Goal: Task Accomplishment & Management: Manage account settings

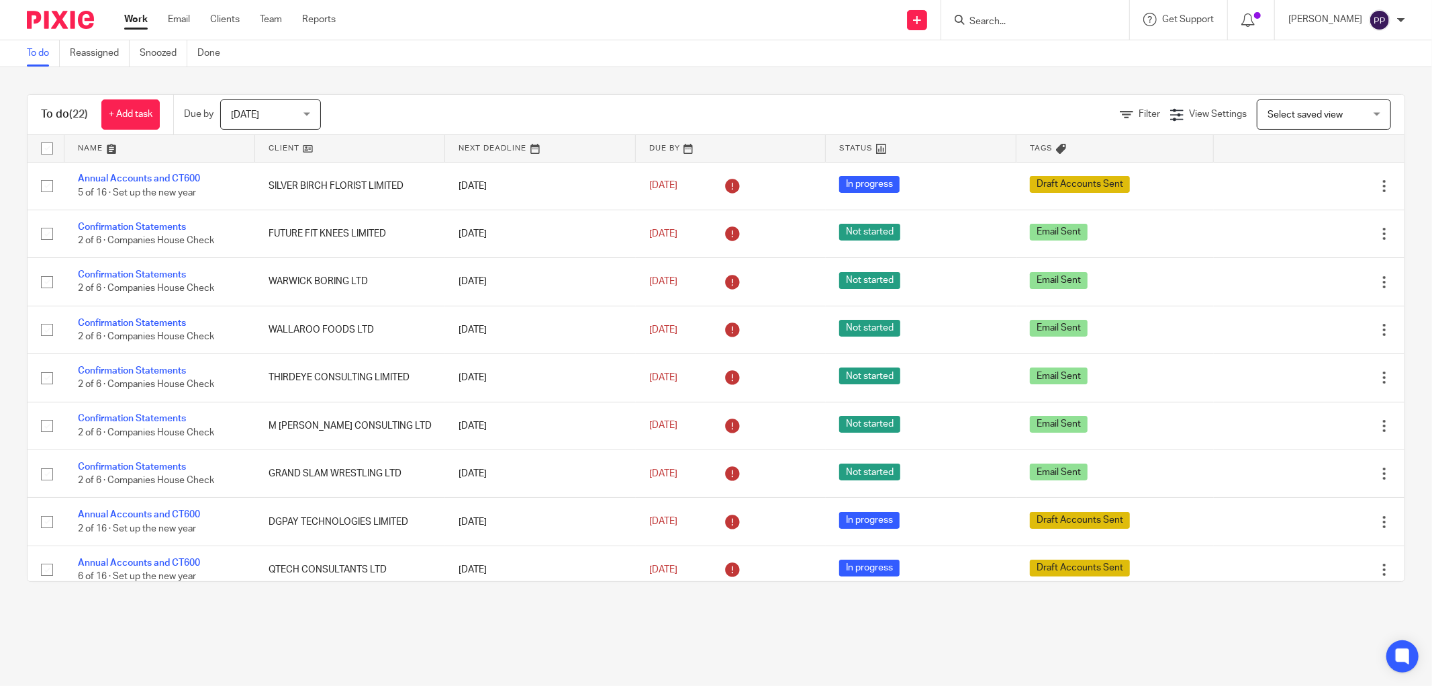
click at [1011, 32] on div at bounding box center [1035, 20] width 188 height 40
click at [996, 18] on input "Search" at bounding box center [1028, 22] width 121 height 12
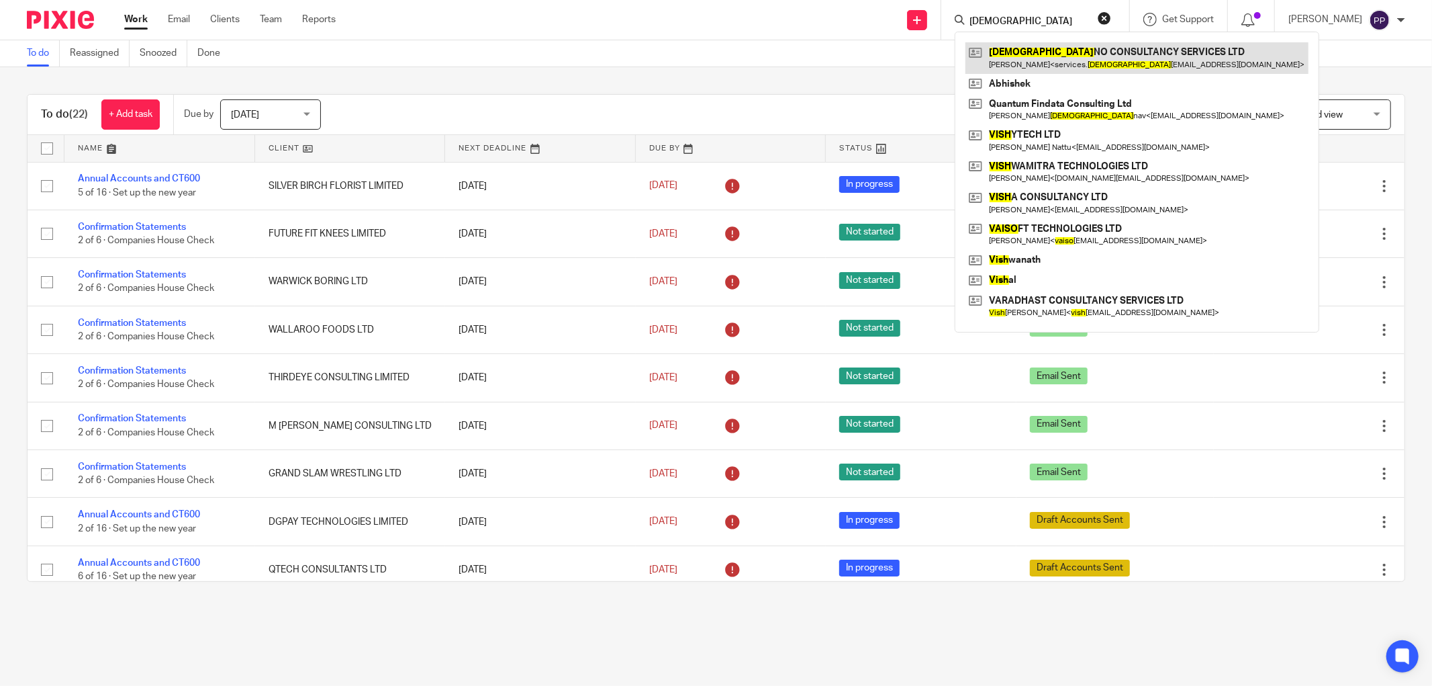
type input "vaish"
click at [1087, 50] on link at bounding box center [1137, 57] width 343 height 31
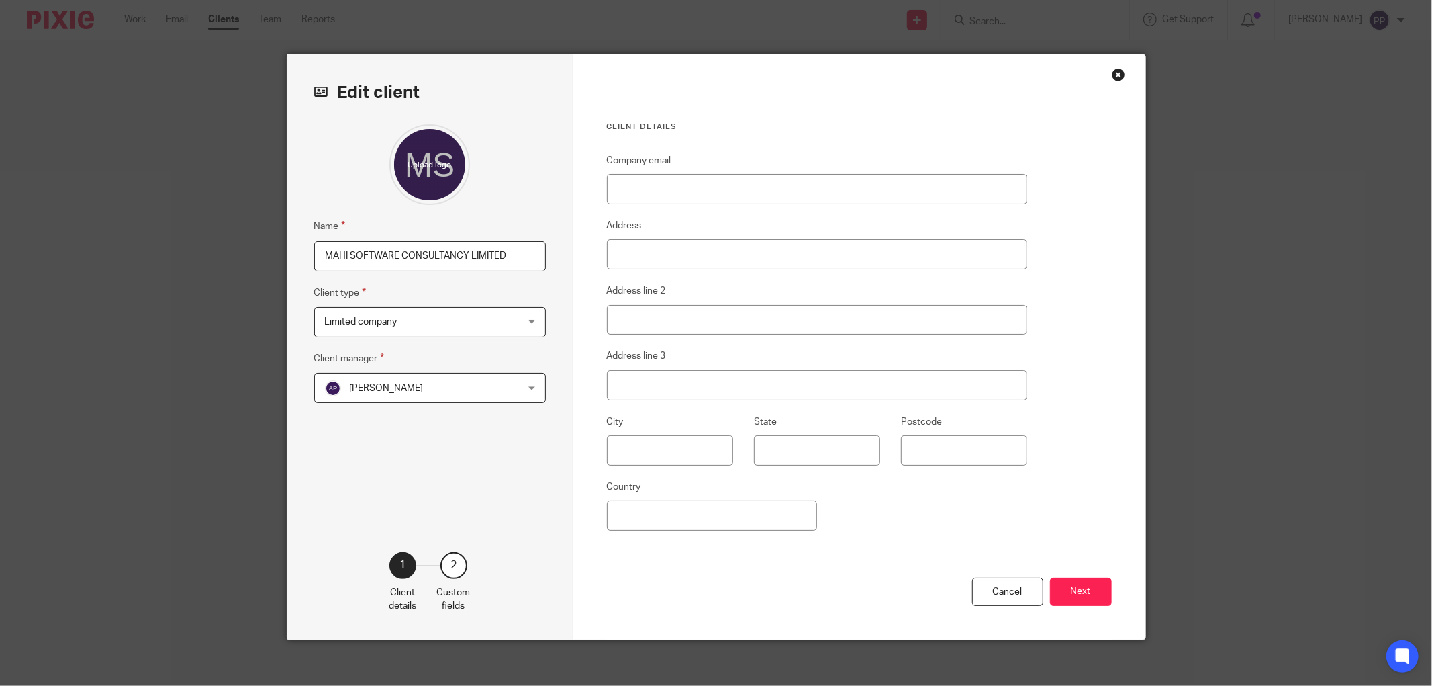
click at [1115, 77] on div "Close this dialog window" at bounding box center [1118, 74] width 13 height 13
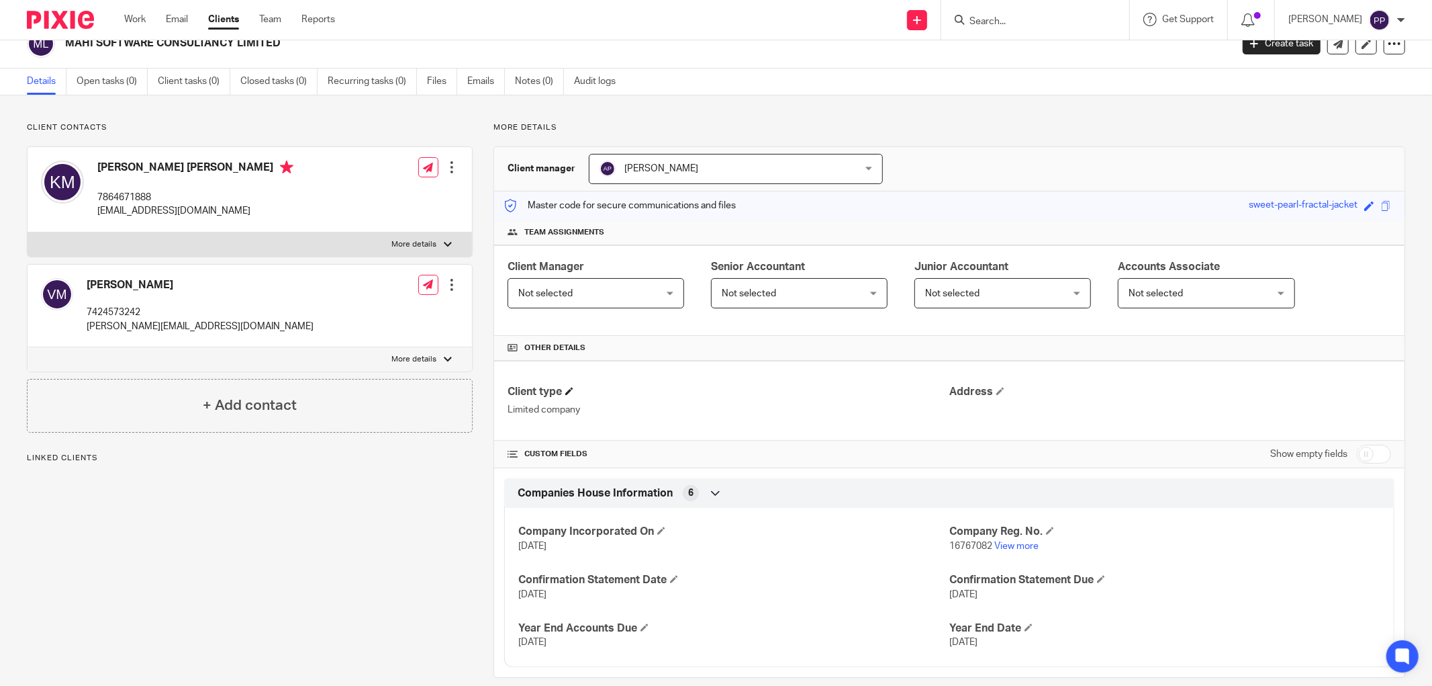
scroll to position [40, 0]
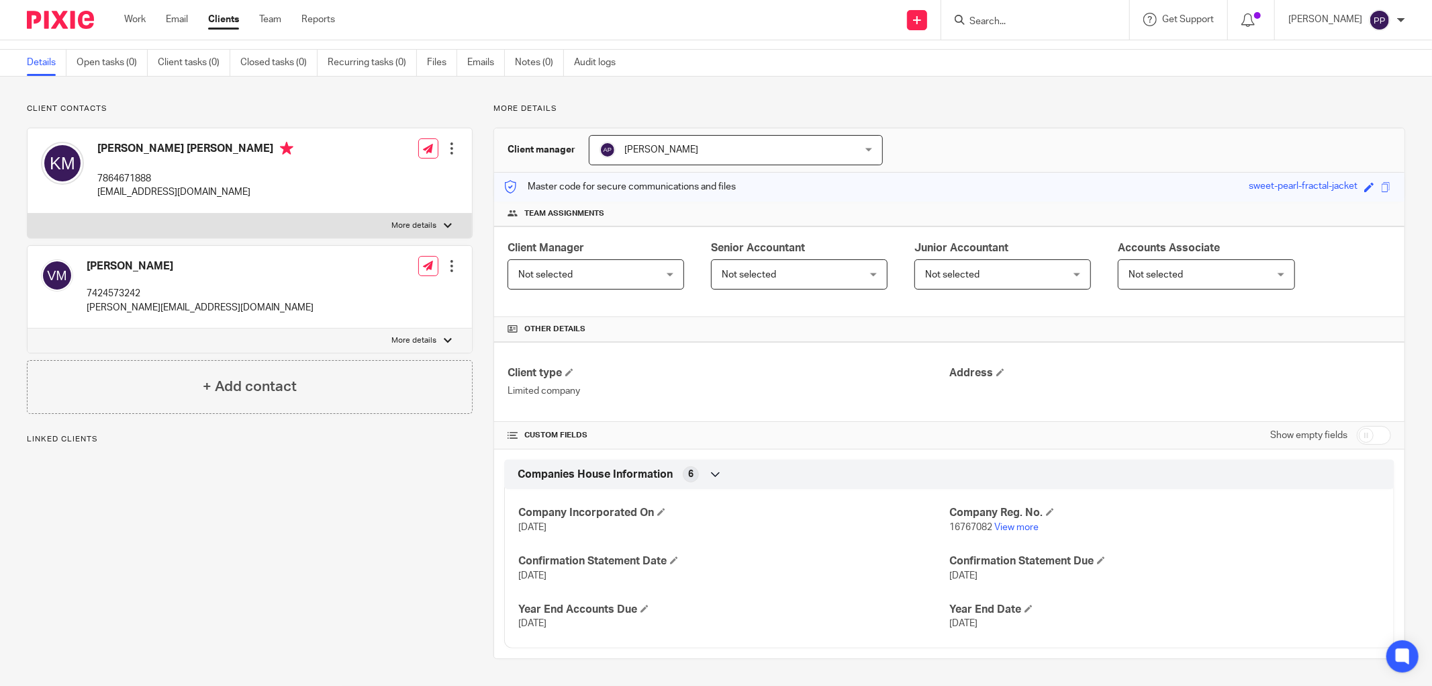
click at [1362, 434] on input "checkbox" at bounding box center [1374, 435] width 34 height 19
checkbox input "true"
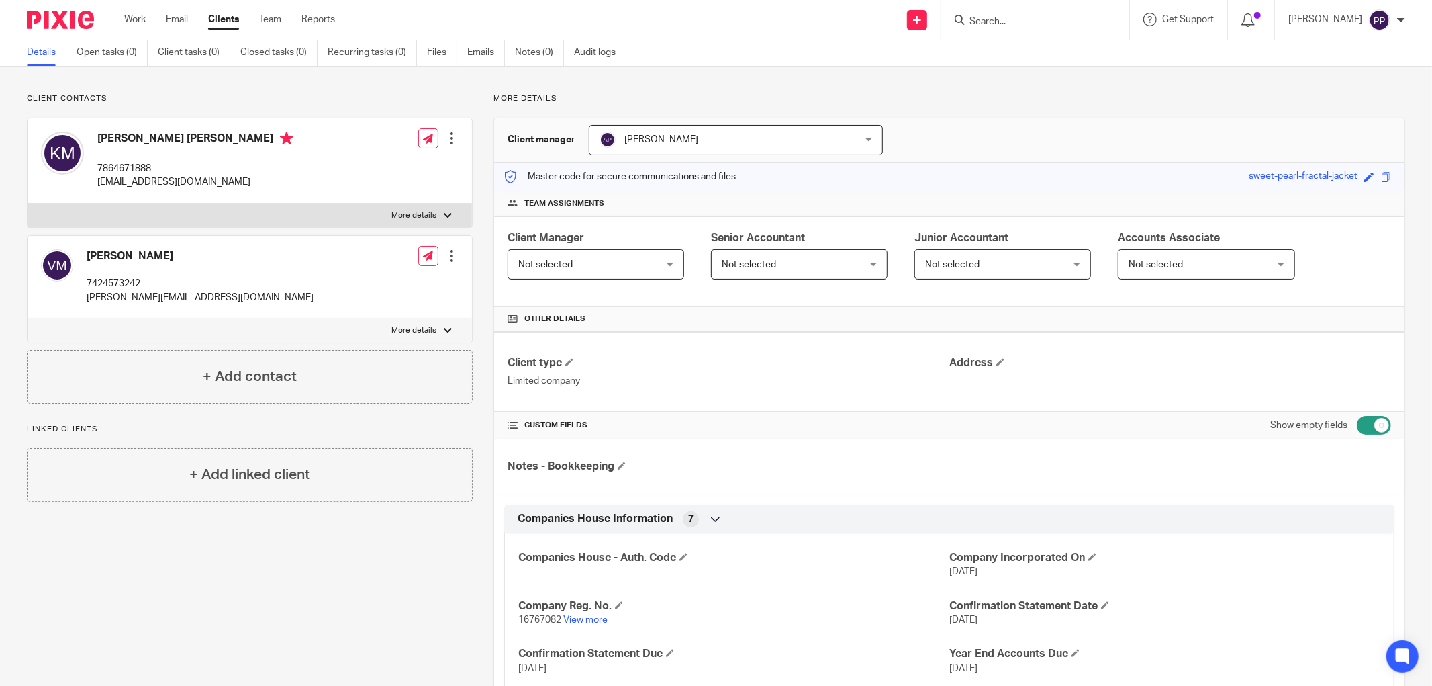
scroll to position [0, 0]
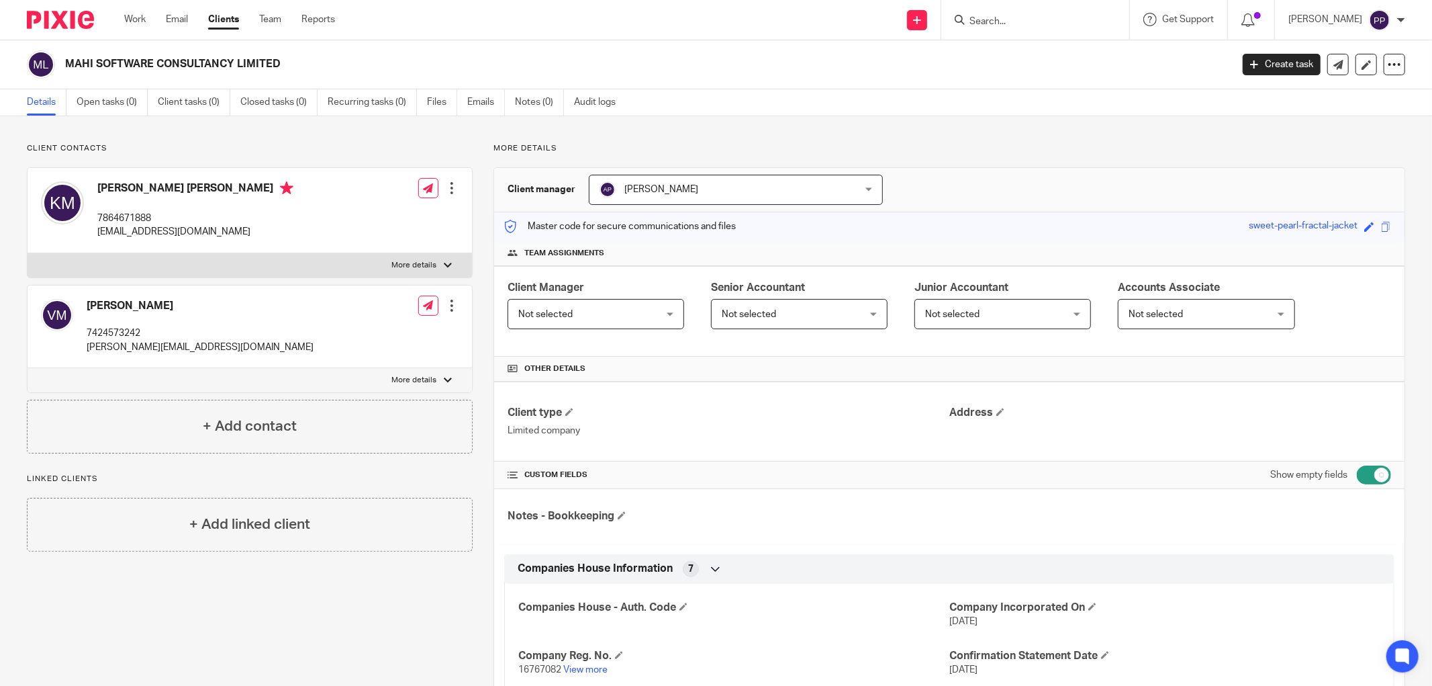
click at [662, 318] on div "Not selected Not selected" at bounding box center [596, 314] width 177 height 30
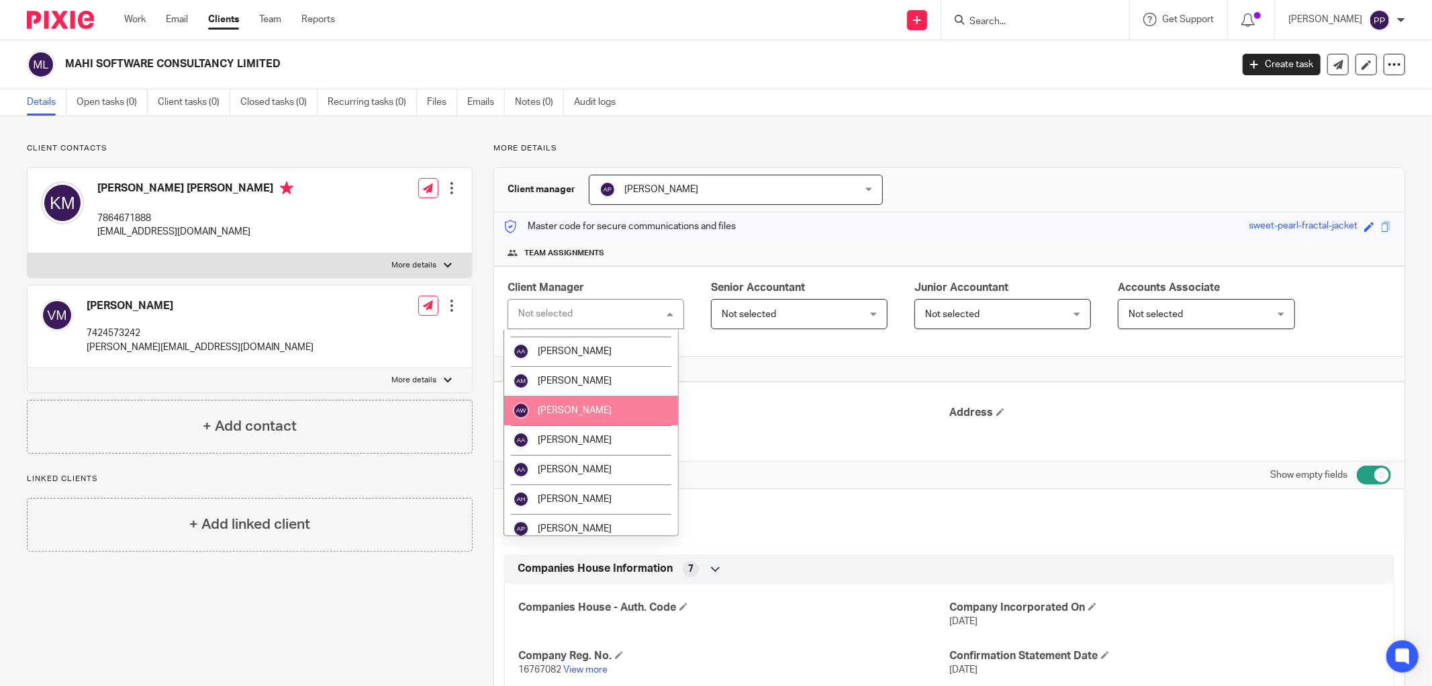
scroll to position [75, 0]
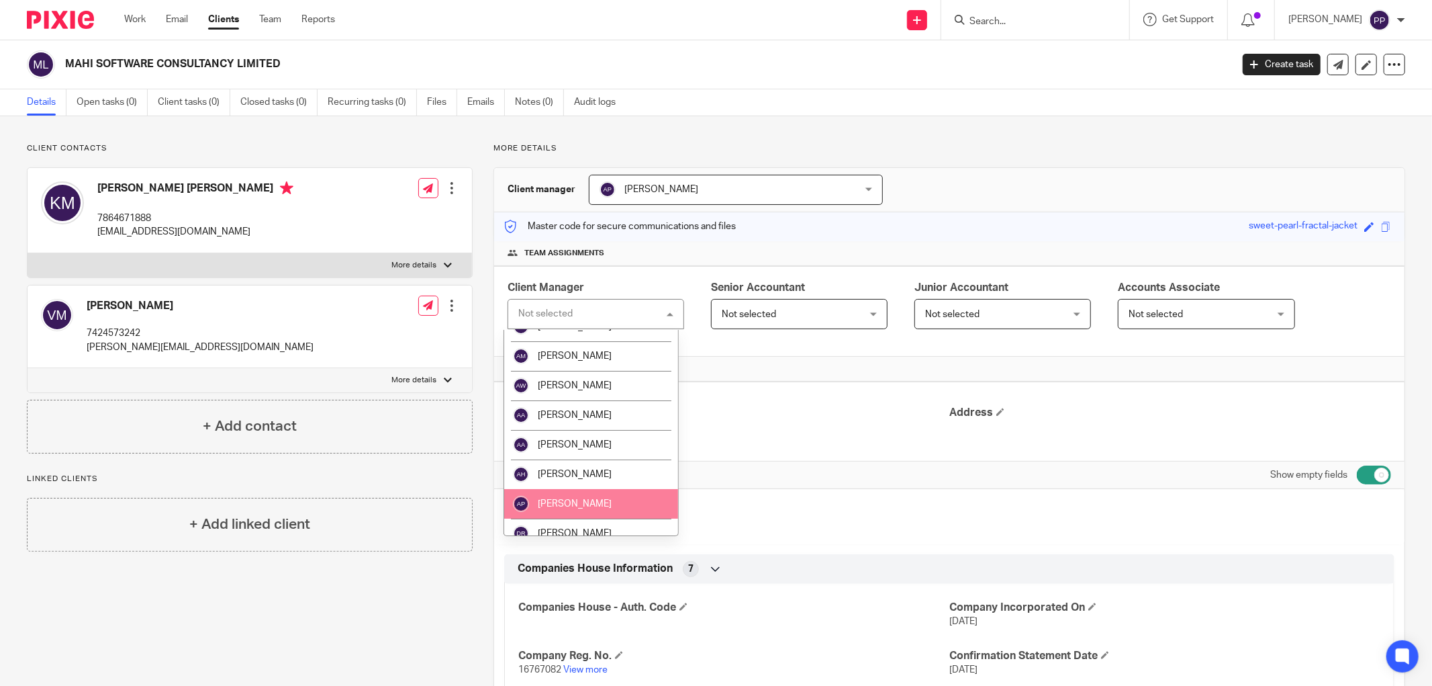
click at [608, 498] on li "Avishka Peiris" at bounding box center [591, 504] width 174 height 30
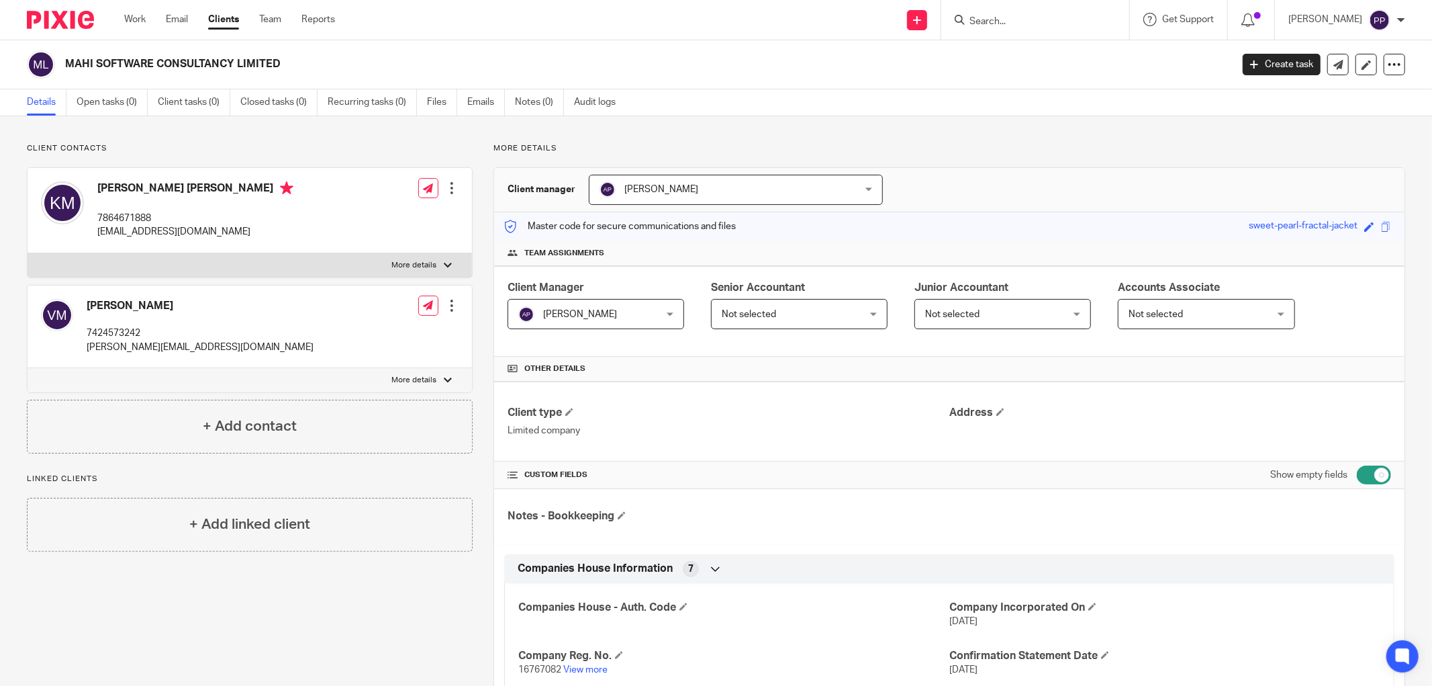
scroll to position [44, 0]
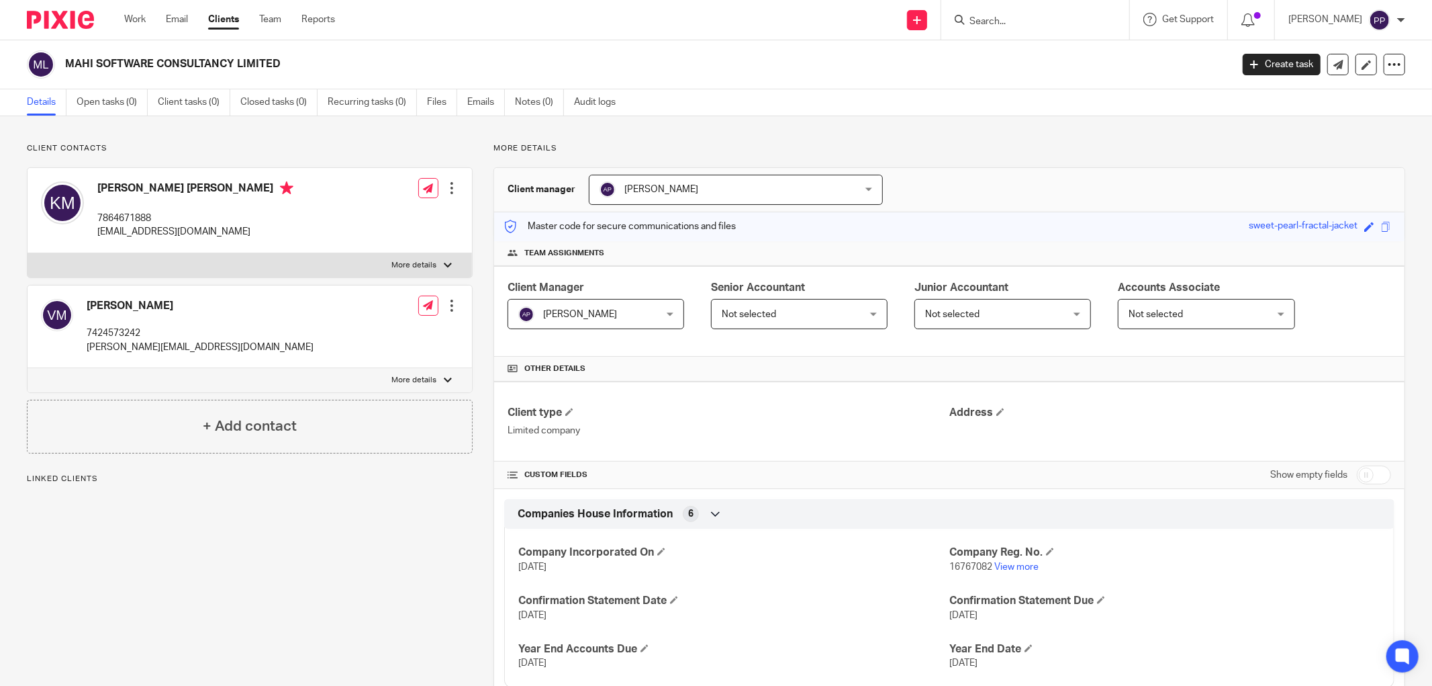
scroll to position [40, 0]
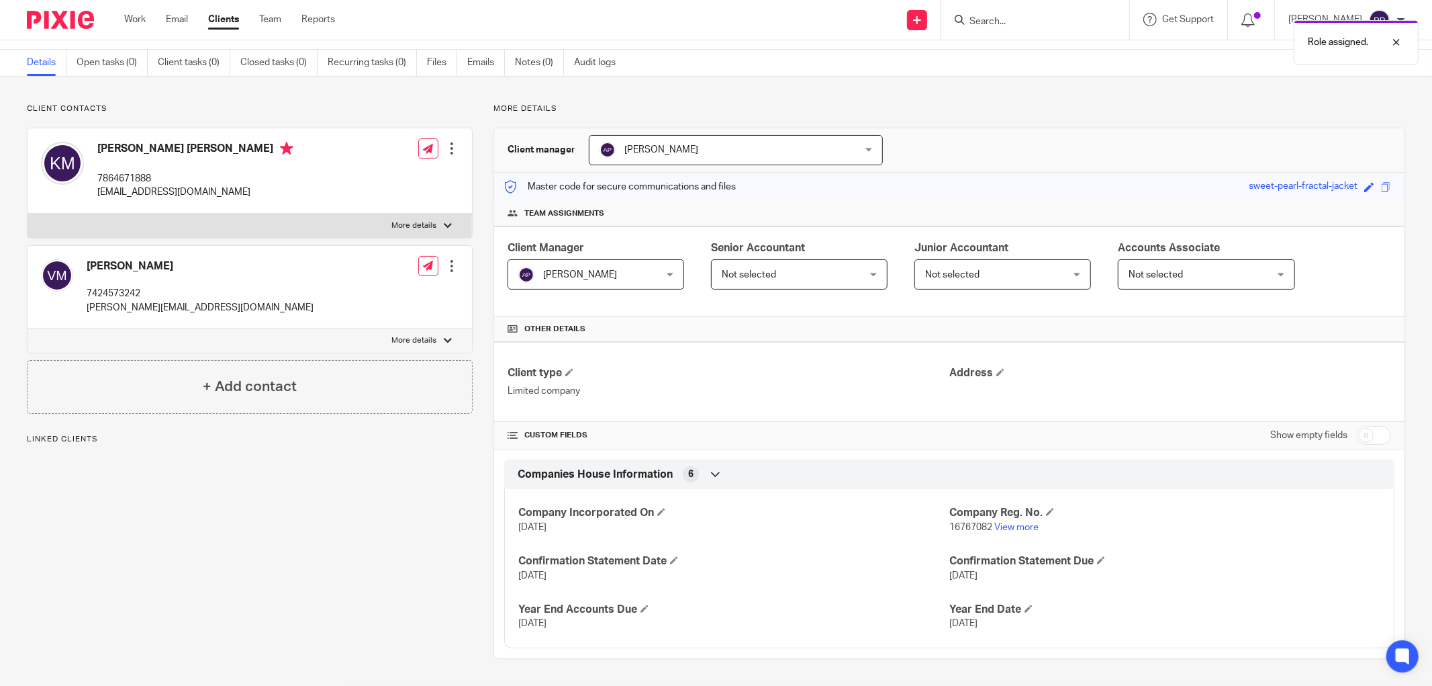
click at [1369, 437] on input "checkbox" at bounding box center [1374, 435] width 34 height 19
checkbox input "true"
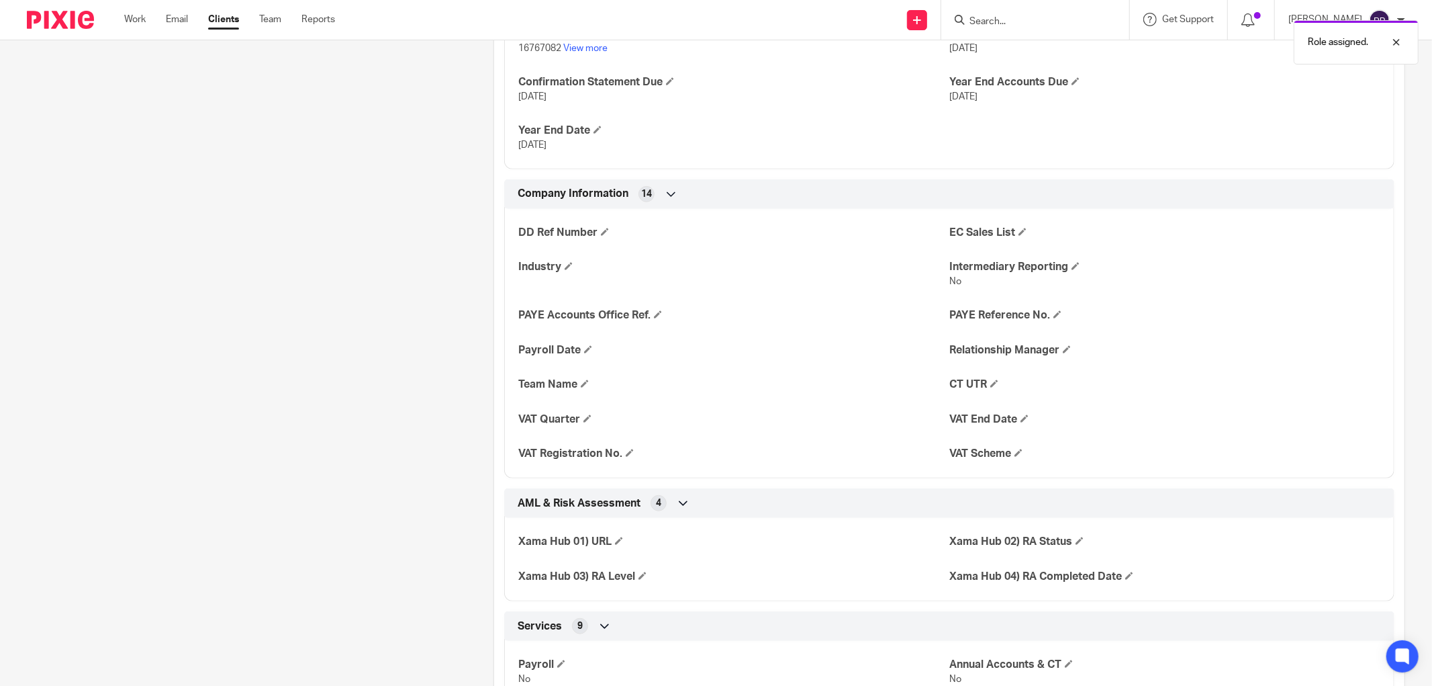
scroll to position [637, 0]
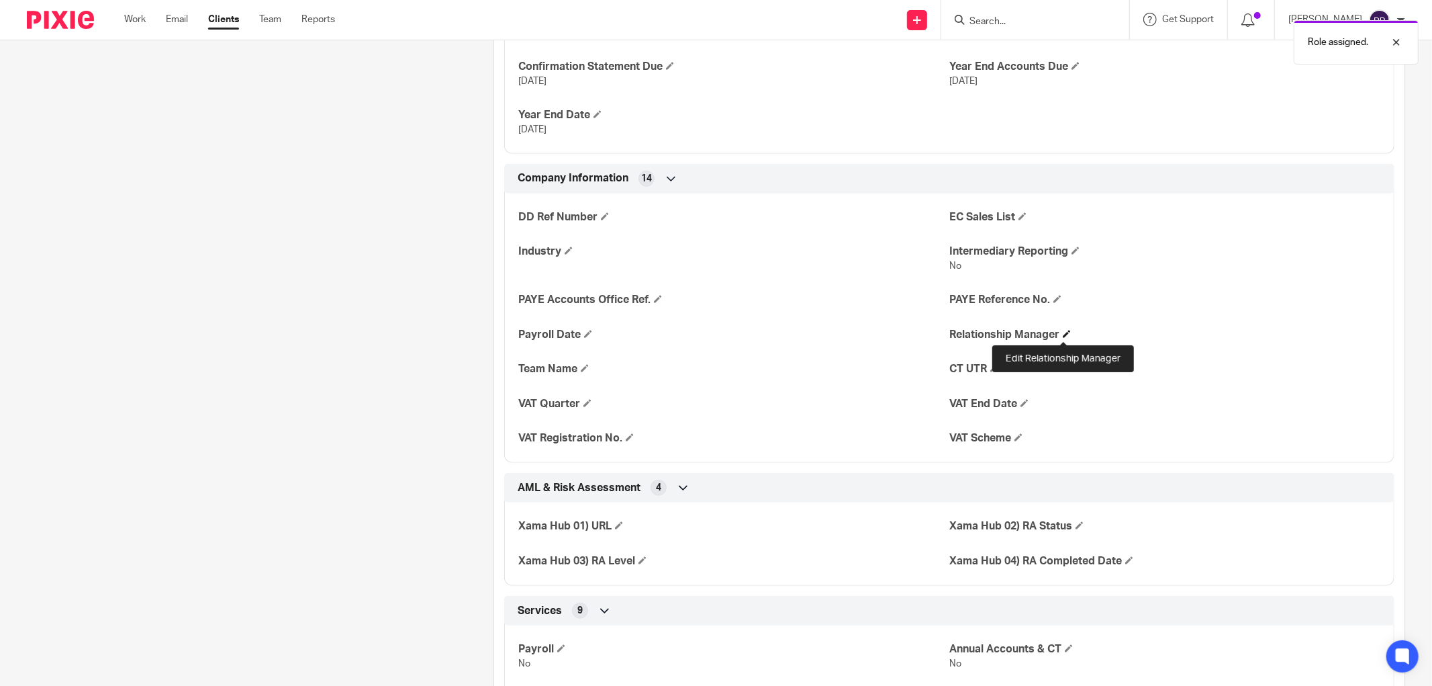
click at [1063, 334] on span at bounding box center [1067, 334] width 8 height 8
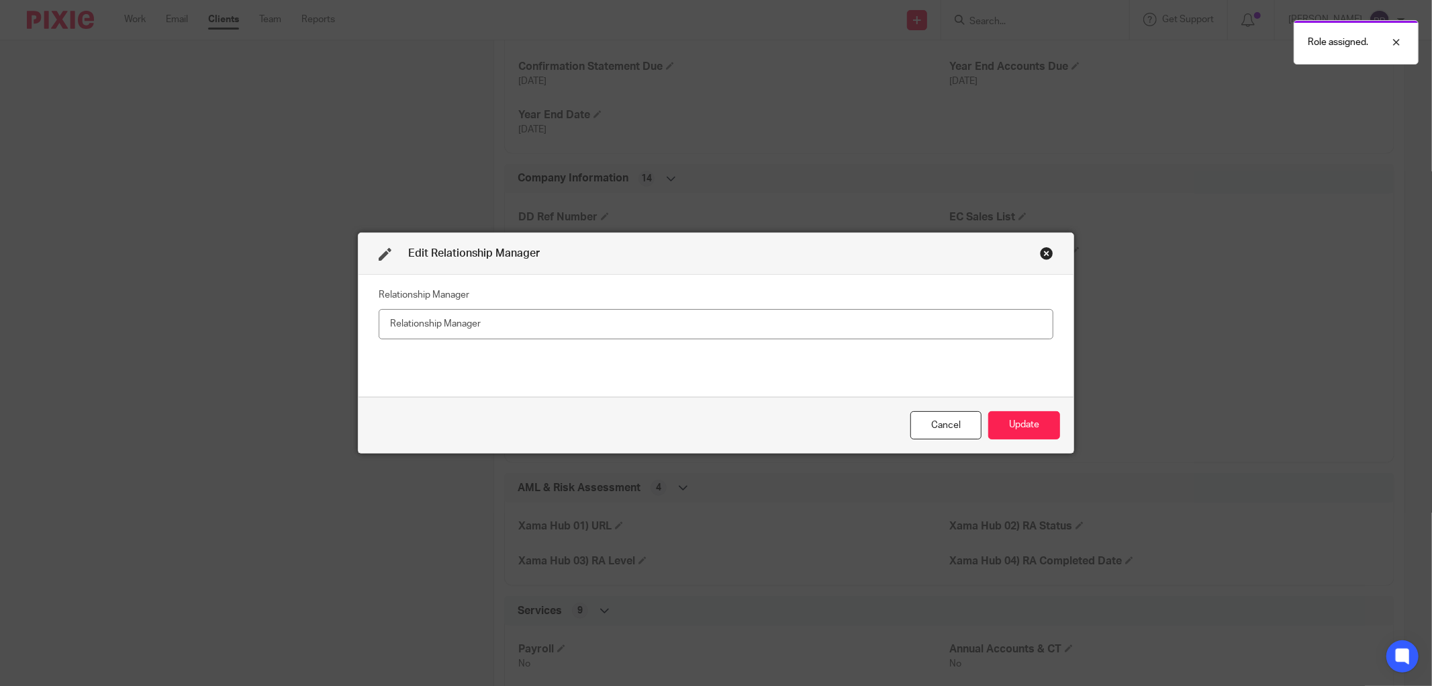
click at [844, 324] on input "text" at bounding box center [716, 324] width 675 height 30
type input "[PERSON_NAME]"
click at [1008, 425] on button "Update" at bounding box center [1024, 425] width 72 height 29
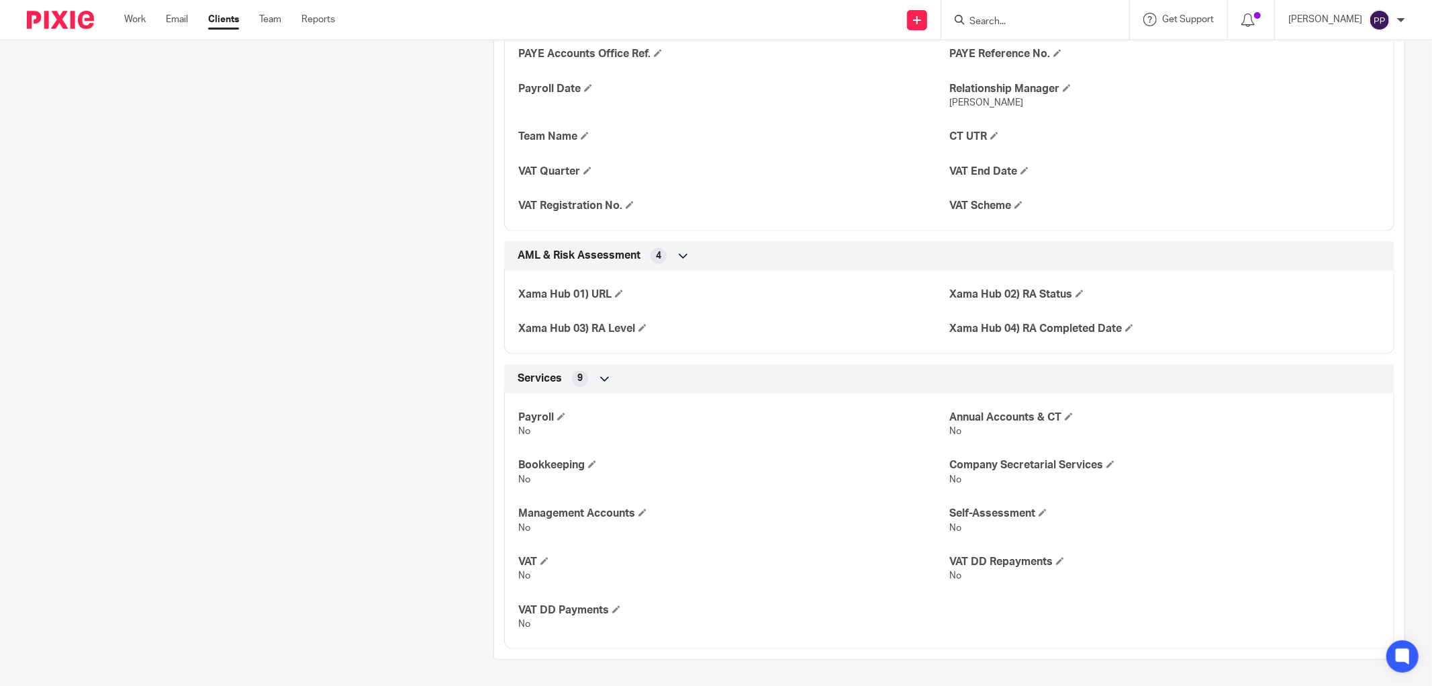
scroll to position [884, 0]
click at [542, 561] on span at bounding box center [545, 560] width 8 height 8
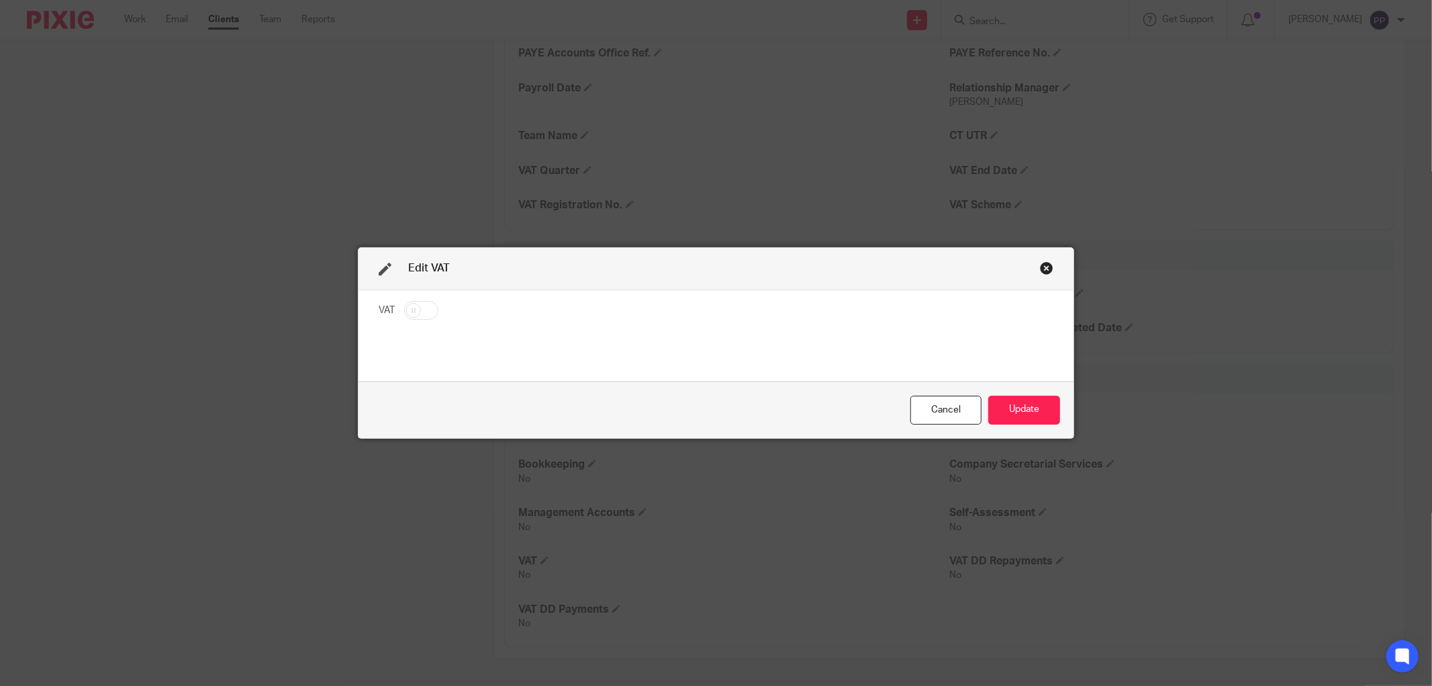
click at [406, 321] on fieldset "VAT" at bounding box center [716, 312] width 675 height 24
click at [418, 310] on input "checkbox" at bounding box center [421, 310] width 34 height 19
checkbox input "true"
click at [1010, 416] on button "Update" at bounding box center [1024, 410] width 72 height 29
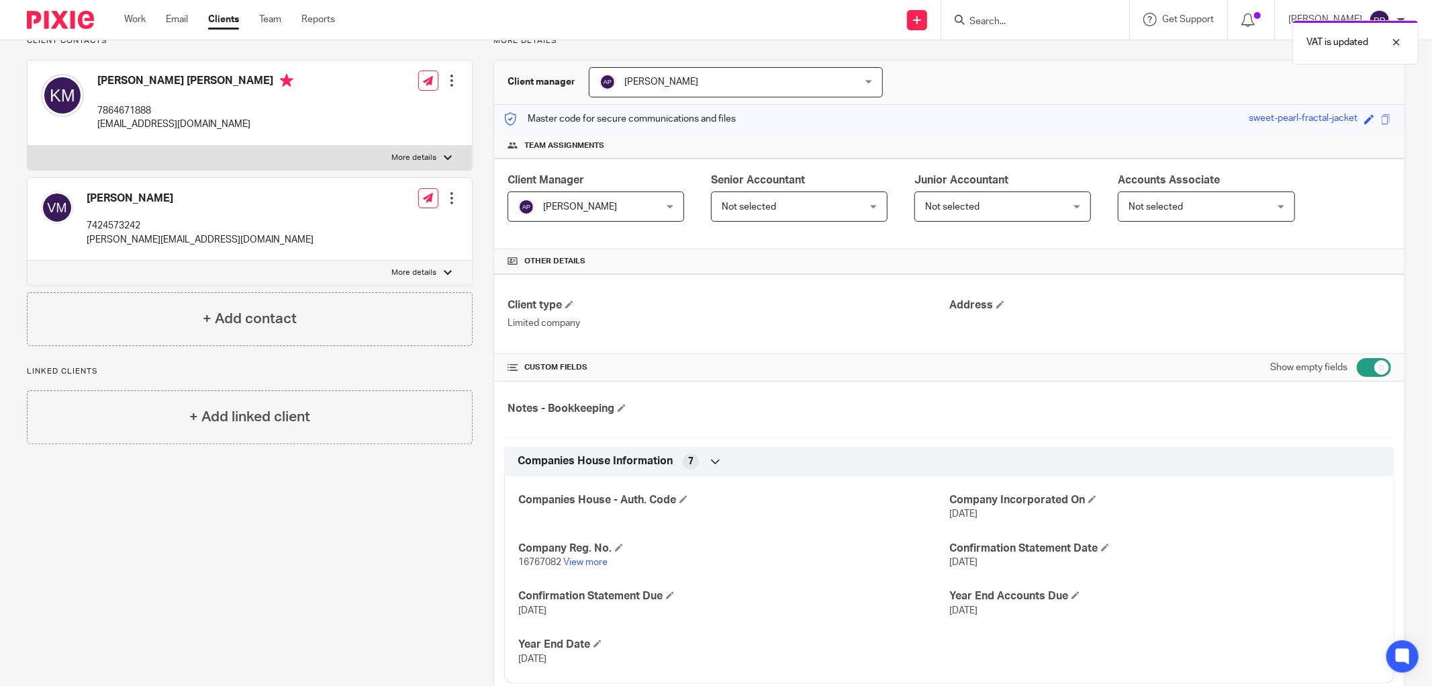
scroll to position [0, 0]
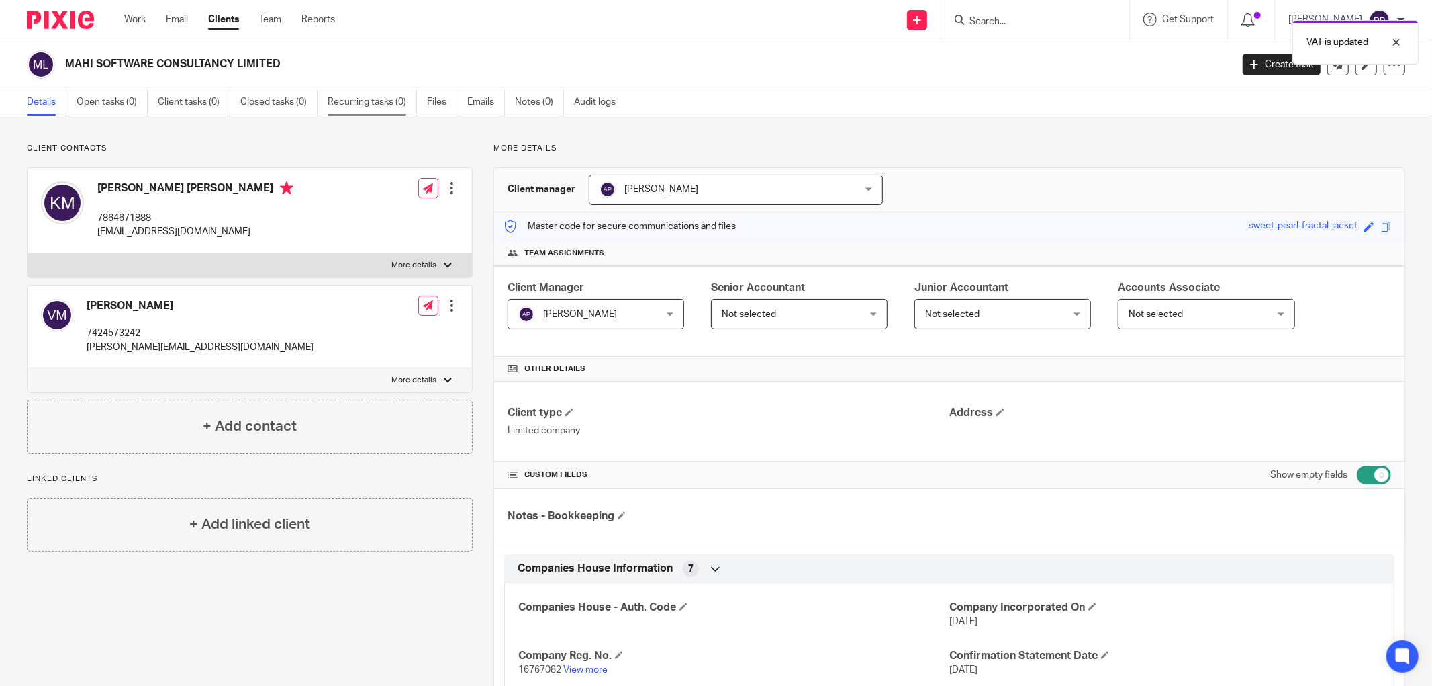
click at [359, 105] on link "Recurring tasks (0)" at bounding box center [372, 102] width 89 height 26
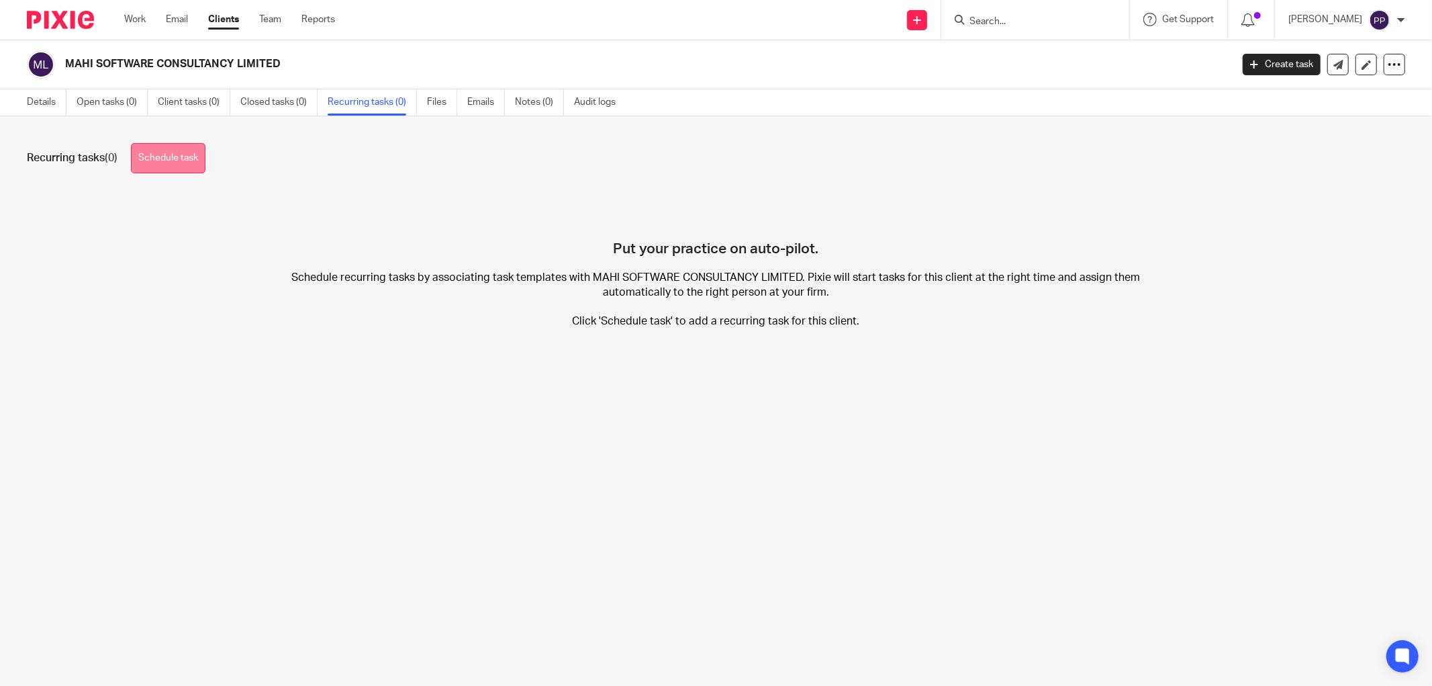
click at [150, 169] on link "Schedule task" at bounding box center [168, 158] width 75 height 30
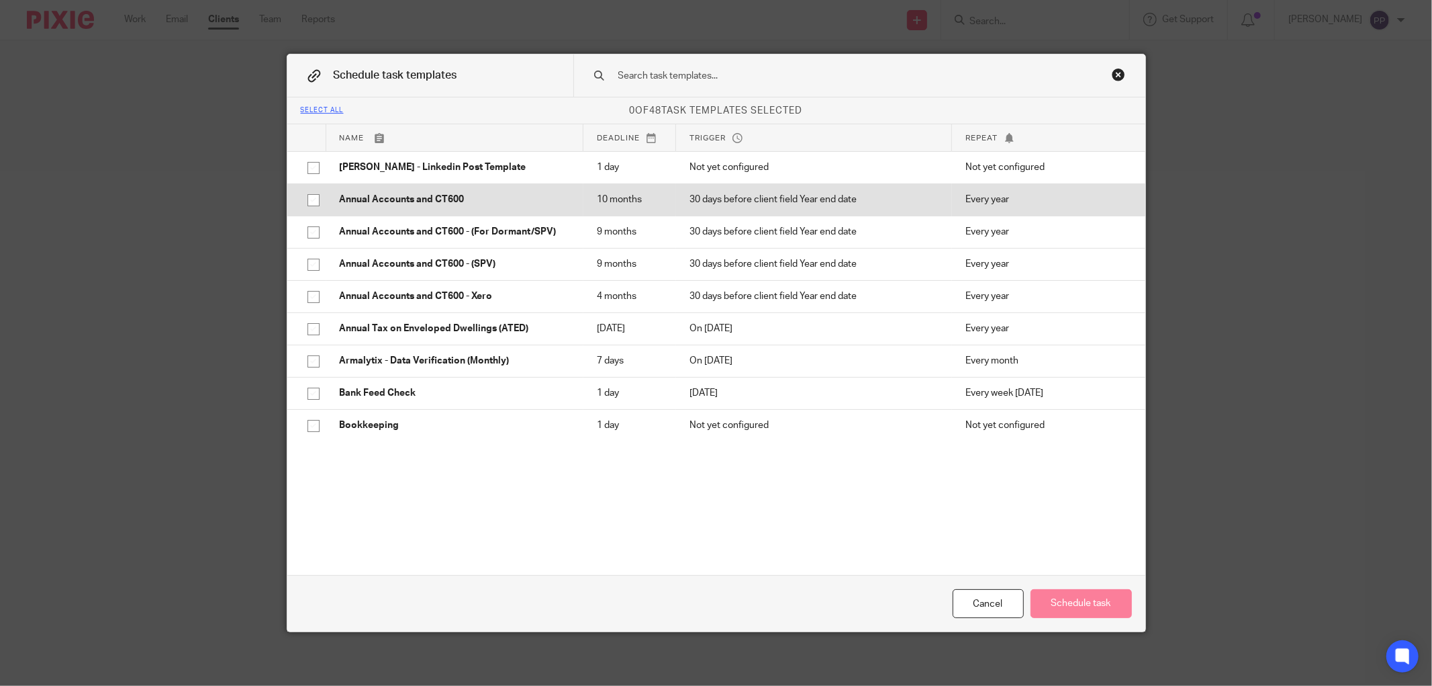
click at [308, 201] on input "checkbox" at bounding box center [314, 200] width 26 height 26
checkbox input "true"
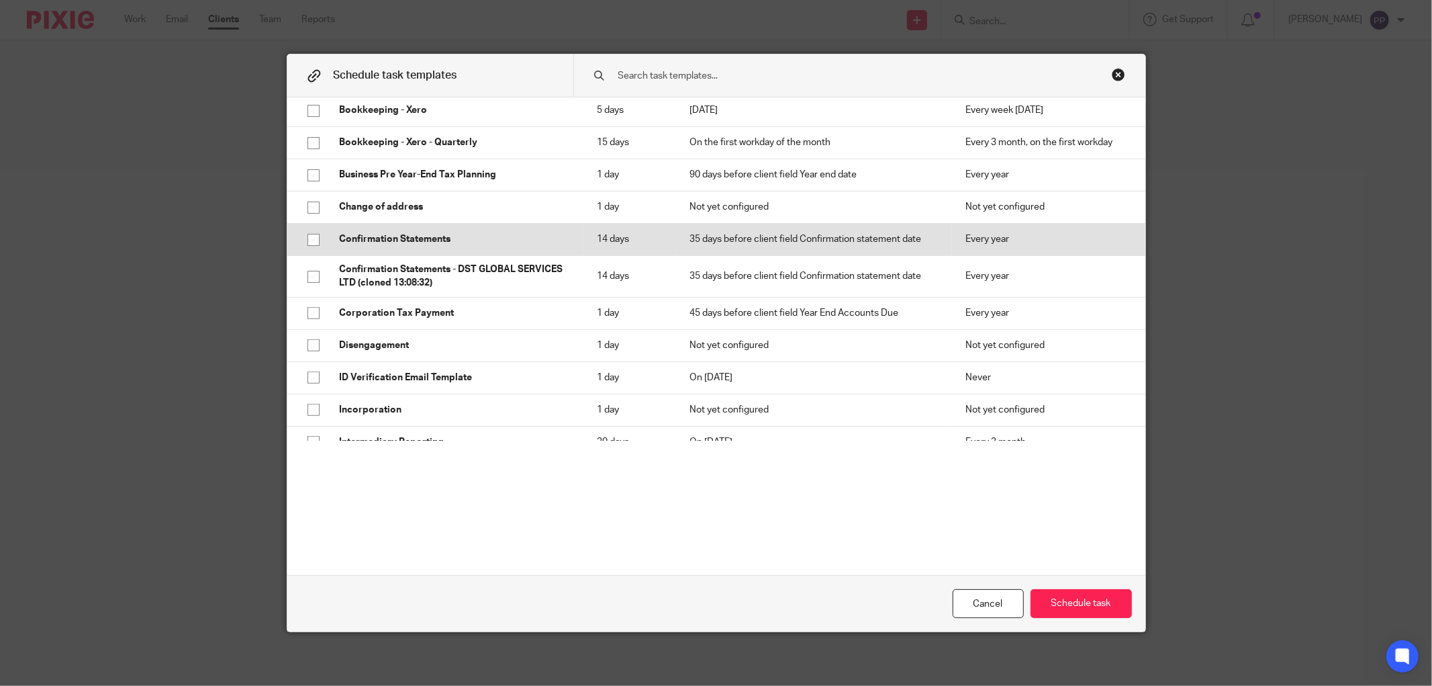
scroll to position [373, 0]
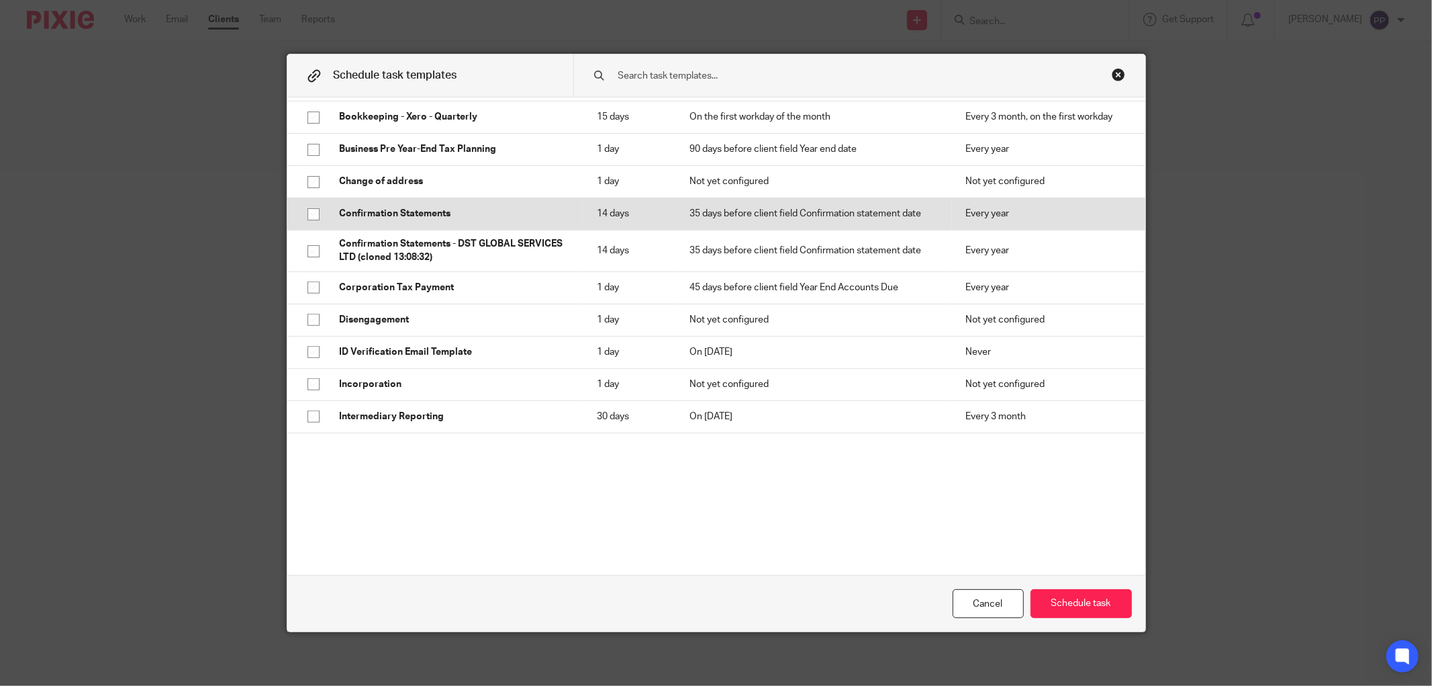
click at [306, 215] on input "checkbox" at bounding box center [314, 214] width 26 height 26
checkbox input "true"
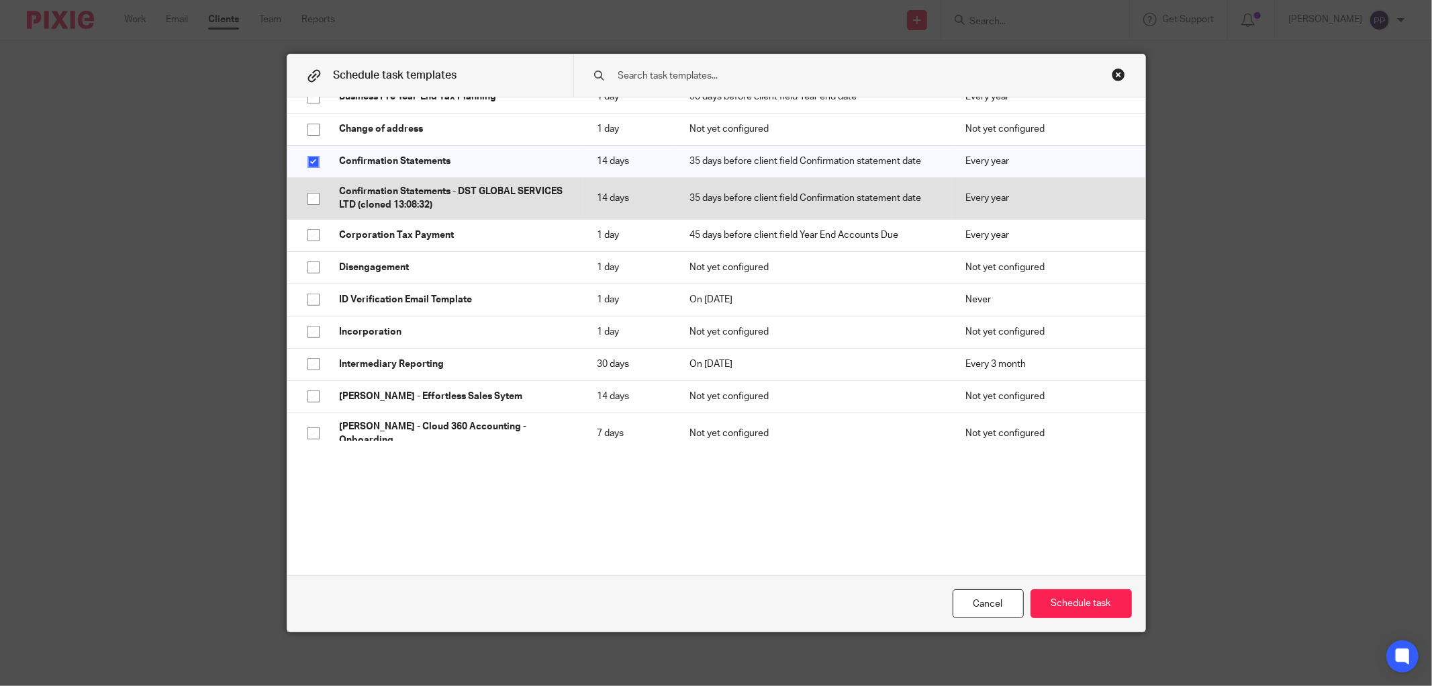
scroll to position [447, 0]
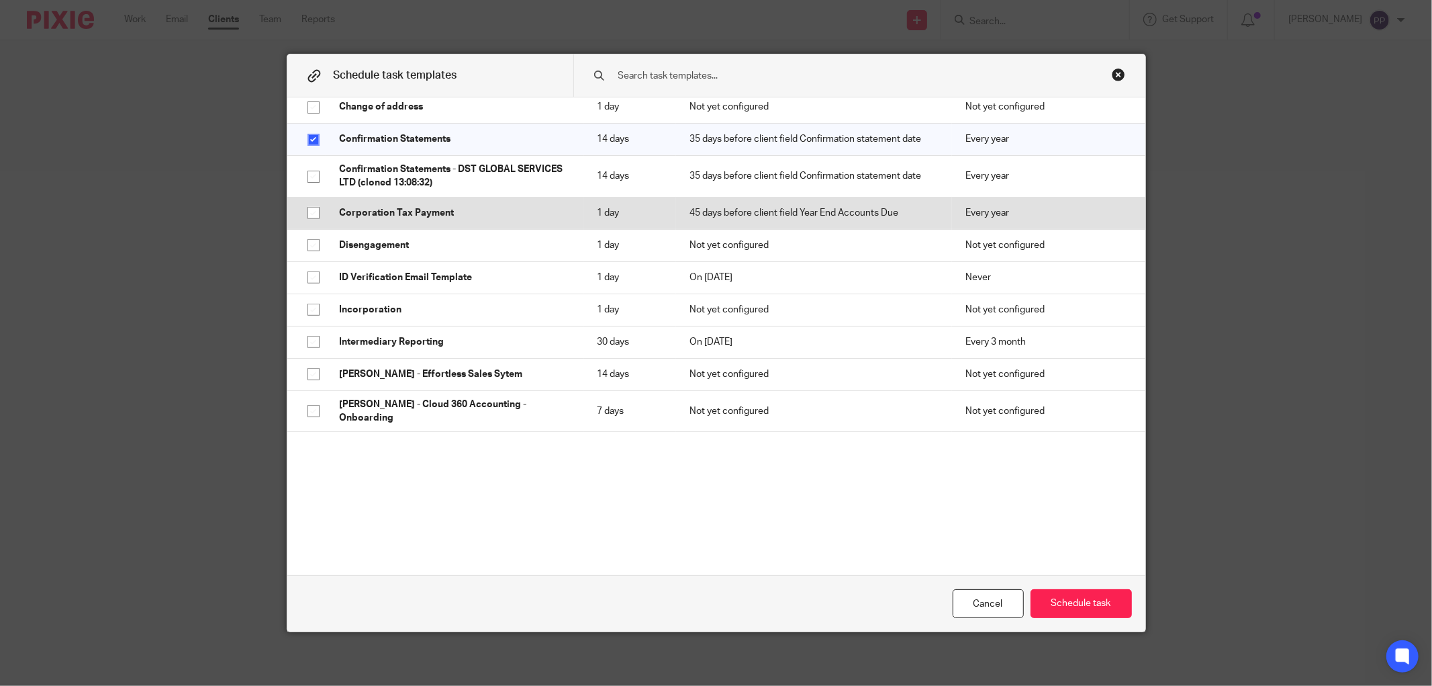
click at [305, 216] on input "checkbox" at bounding box center [314, 213] width 26 height 26
click at [306, 218] on input "checkbox" at bounding box center [314, 213] width 26 height 26
checkbox input "false"
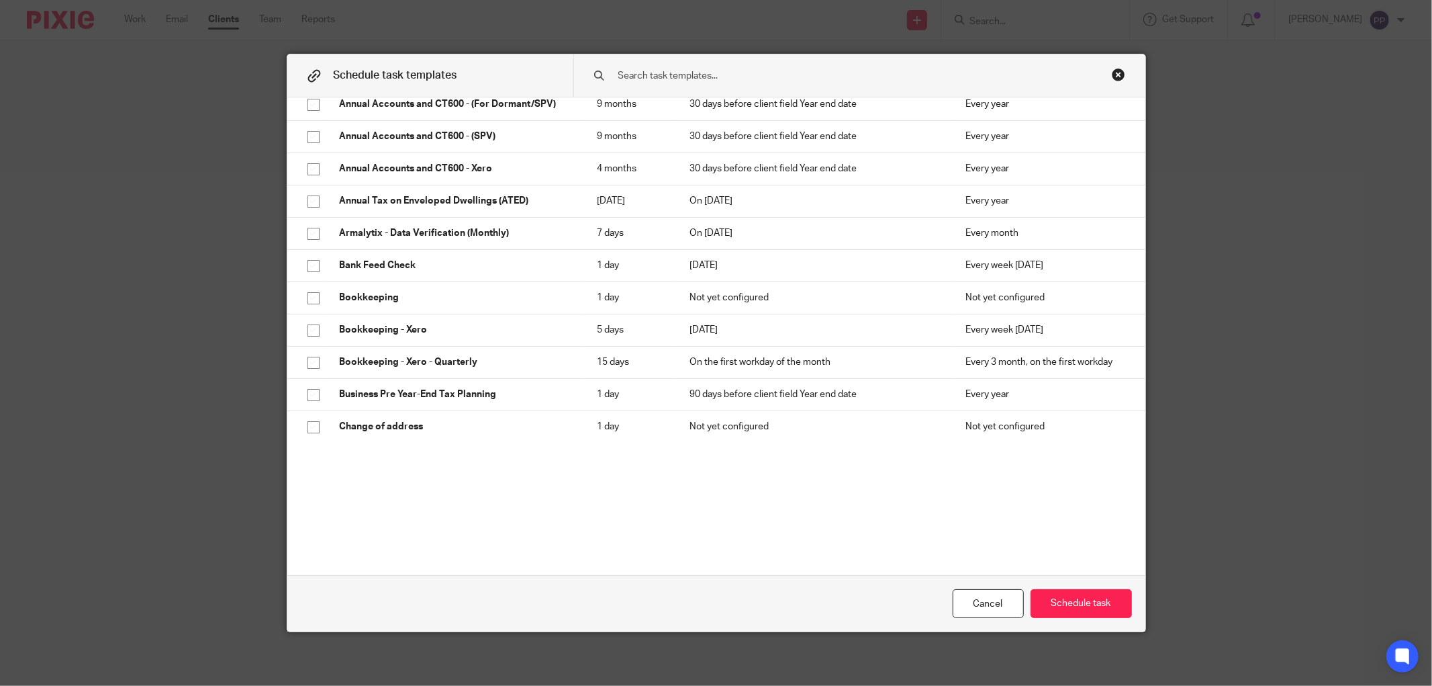
scroll to position [0, 0]
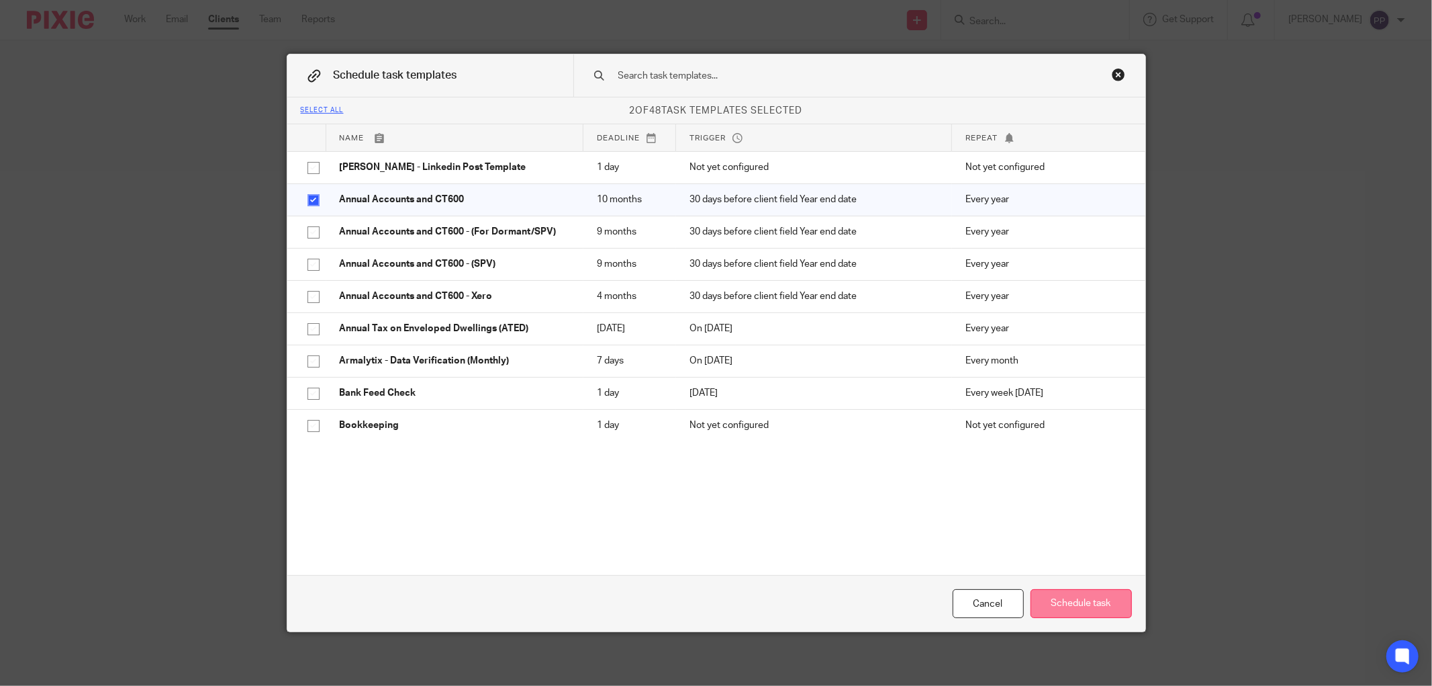
click at [1089, 610] on button "Schedule task" at bounding box center [1081, 603] width 101 height 29
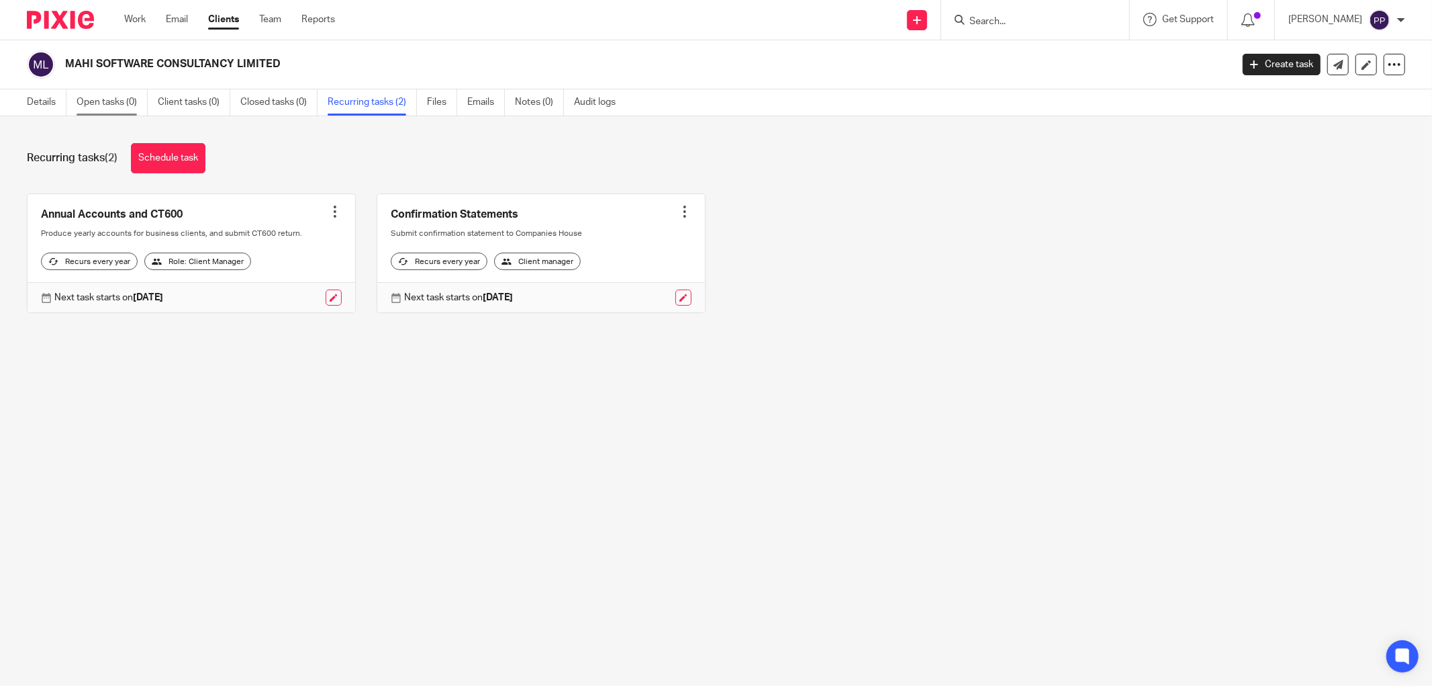
click at [119, 104] on link "Open tasks (0)" at bounding box center [112, 102] width 71 height 26
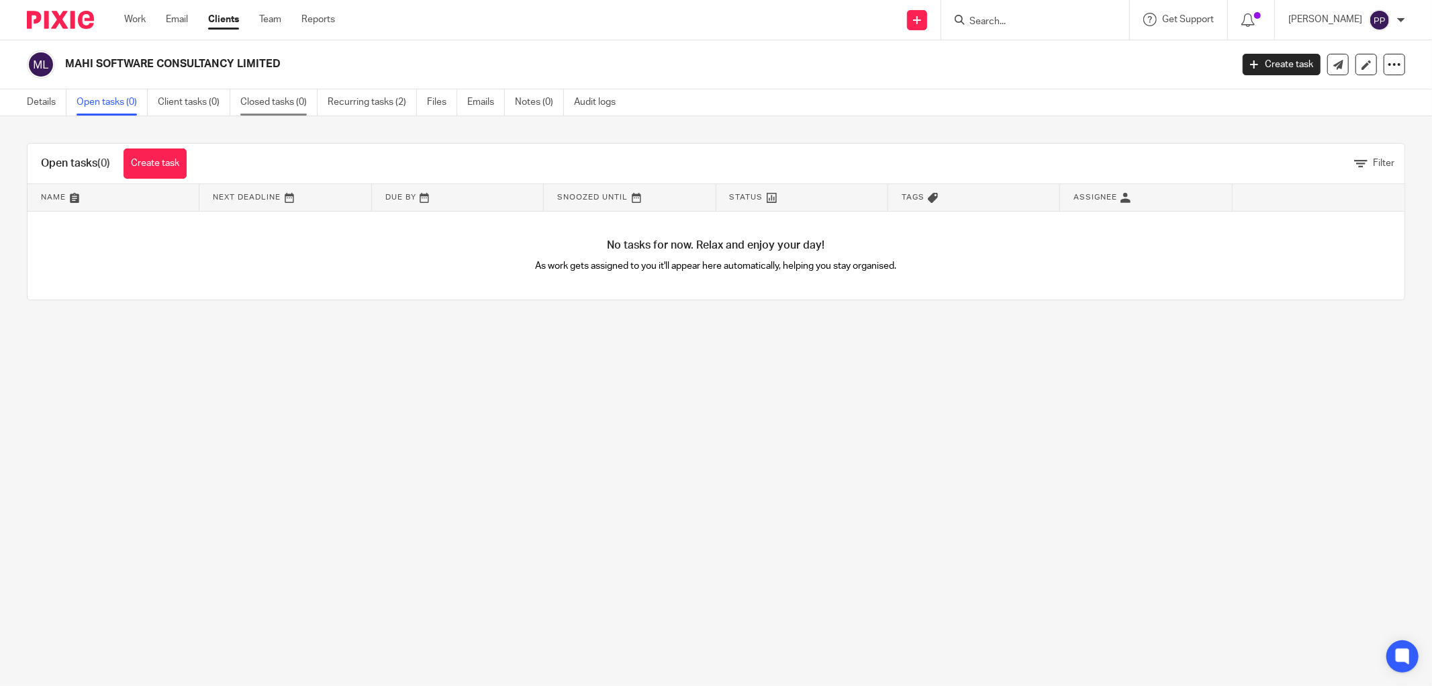
click at [316, 96] on link "Closed tasks (0)" at bounding box center [278, 102] width 77 height 26
click at [355, 98] on link "Recurring tasks (2)" at bounding box center [372, 102] width 89 height 26
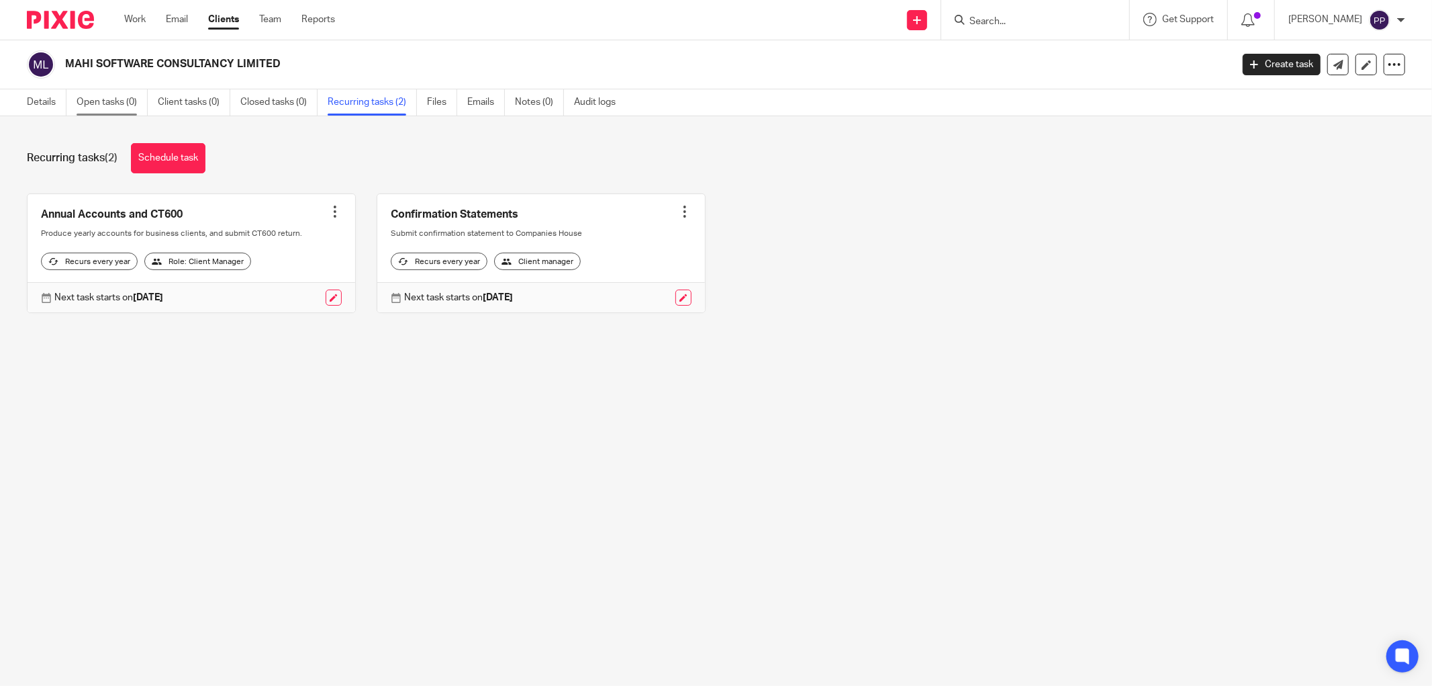
click at [98, 106] on link "Open tasks (0)" at bounding box center [112, 102] width 71 height 26
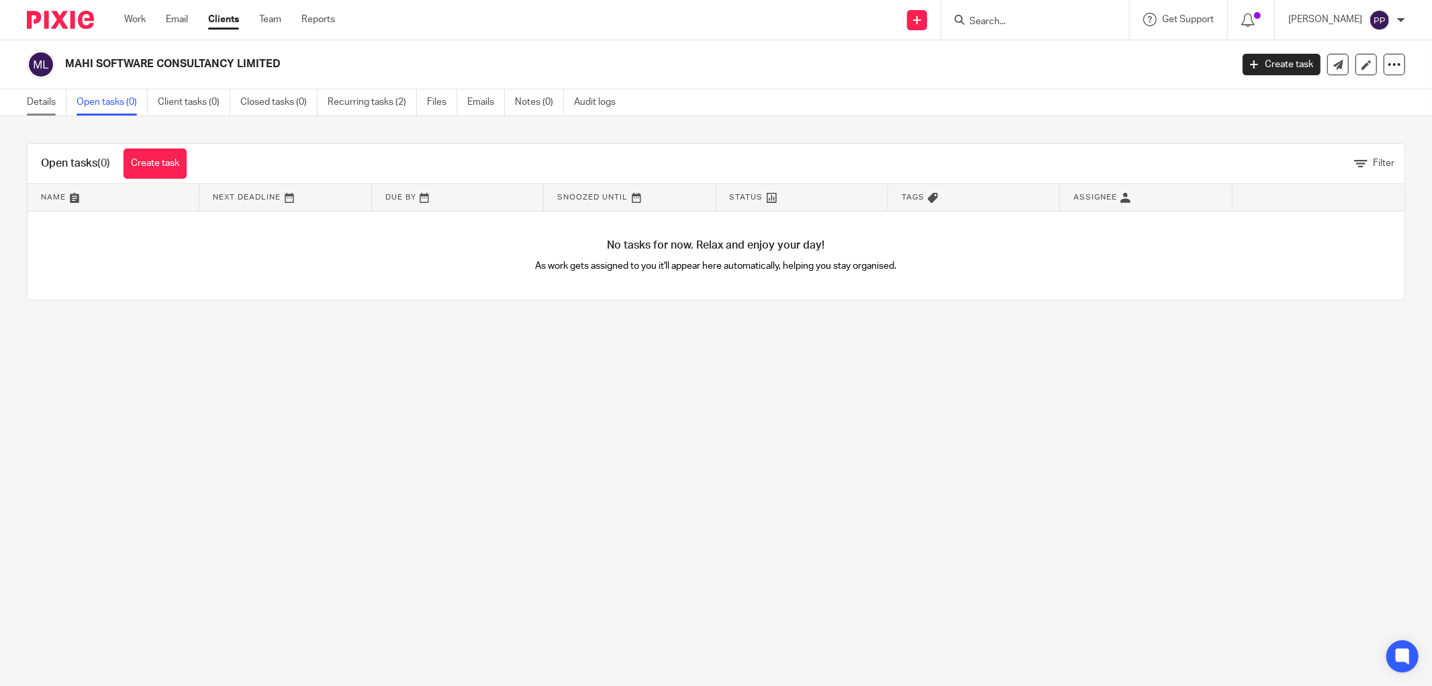
click at [52, 114] on link "Details" at bounding box center [47, 102] width 40 height 26
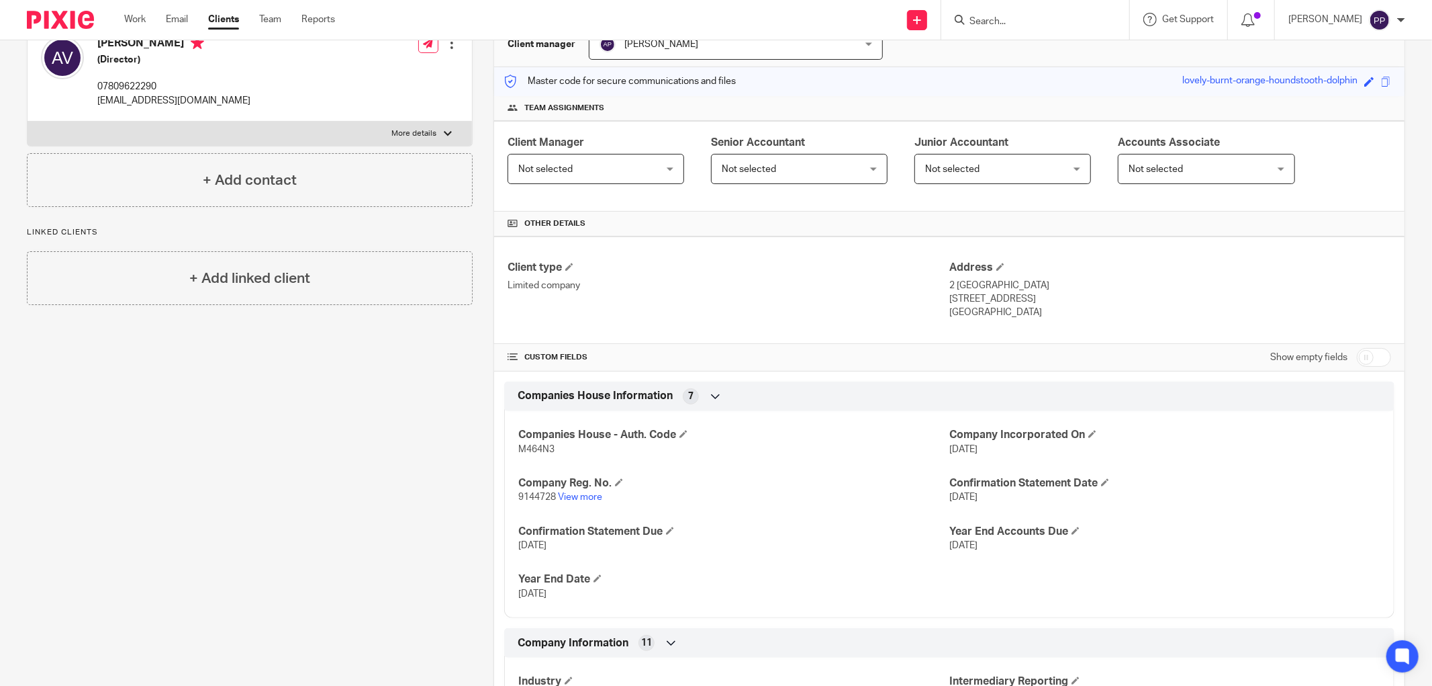
scroll to position [373, 0]
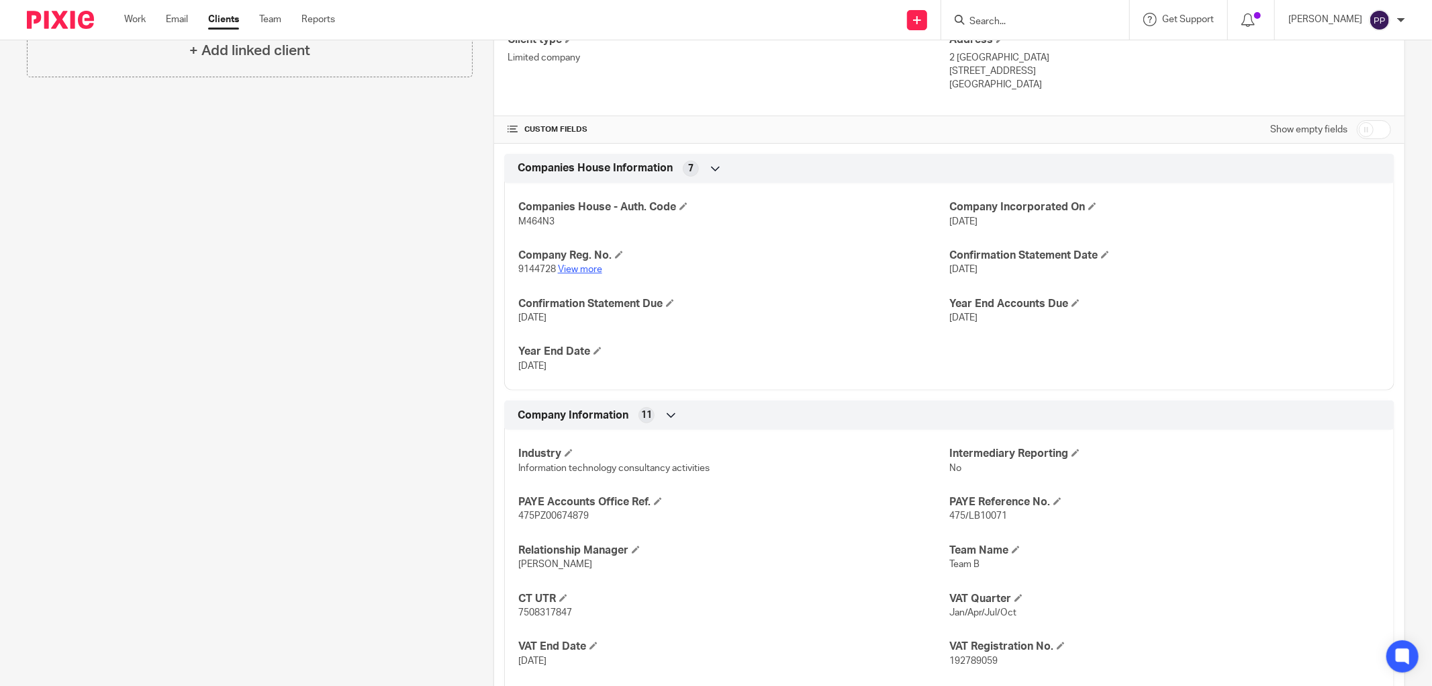
click at [575, 269] on link "View more" at bounding box center [580, 269] width 44 height 9
